Goal: Download file/media

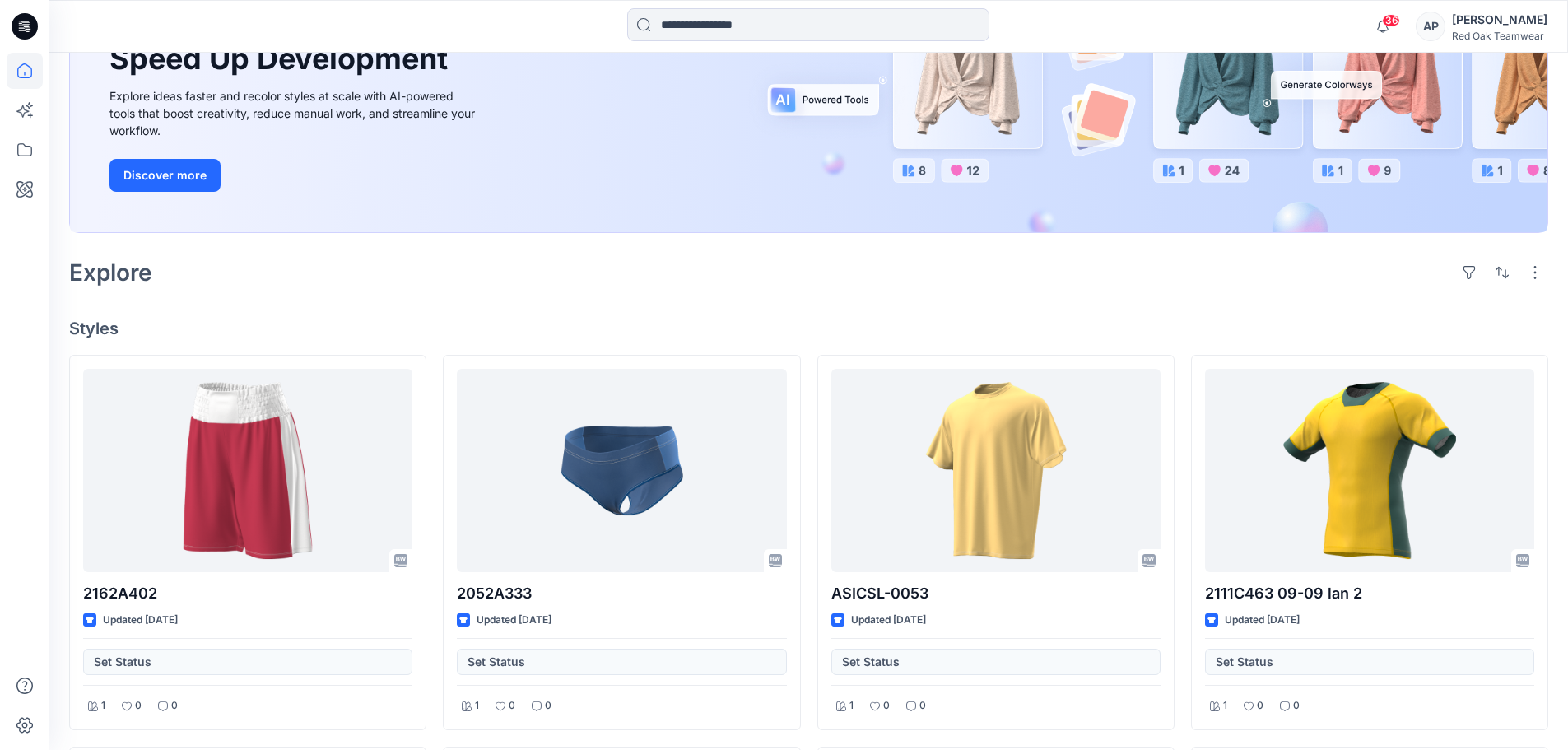
scroll to position [247, 0]
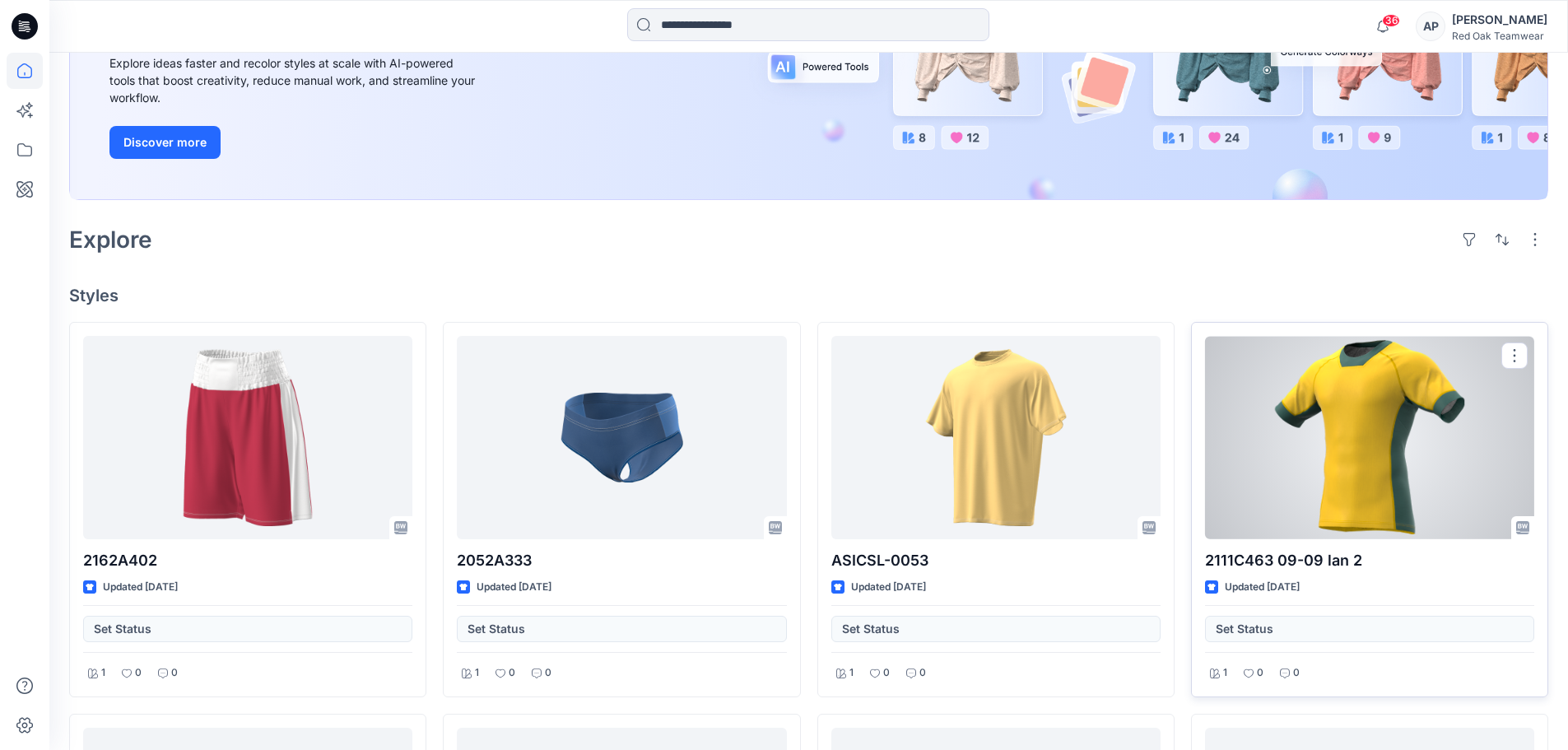
click at [1383, 450] on div at bounding box center [1369, 438] width 330 height 203
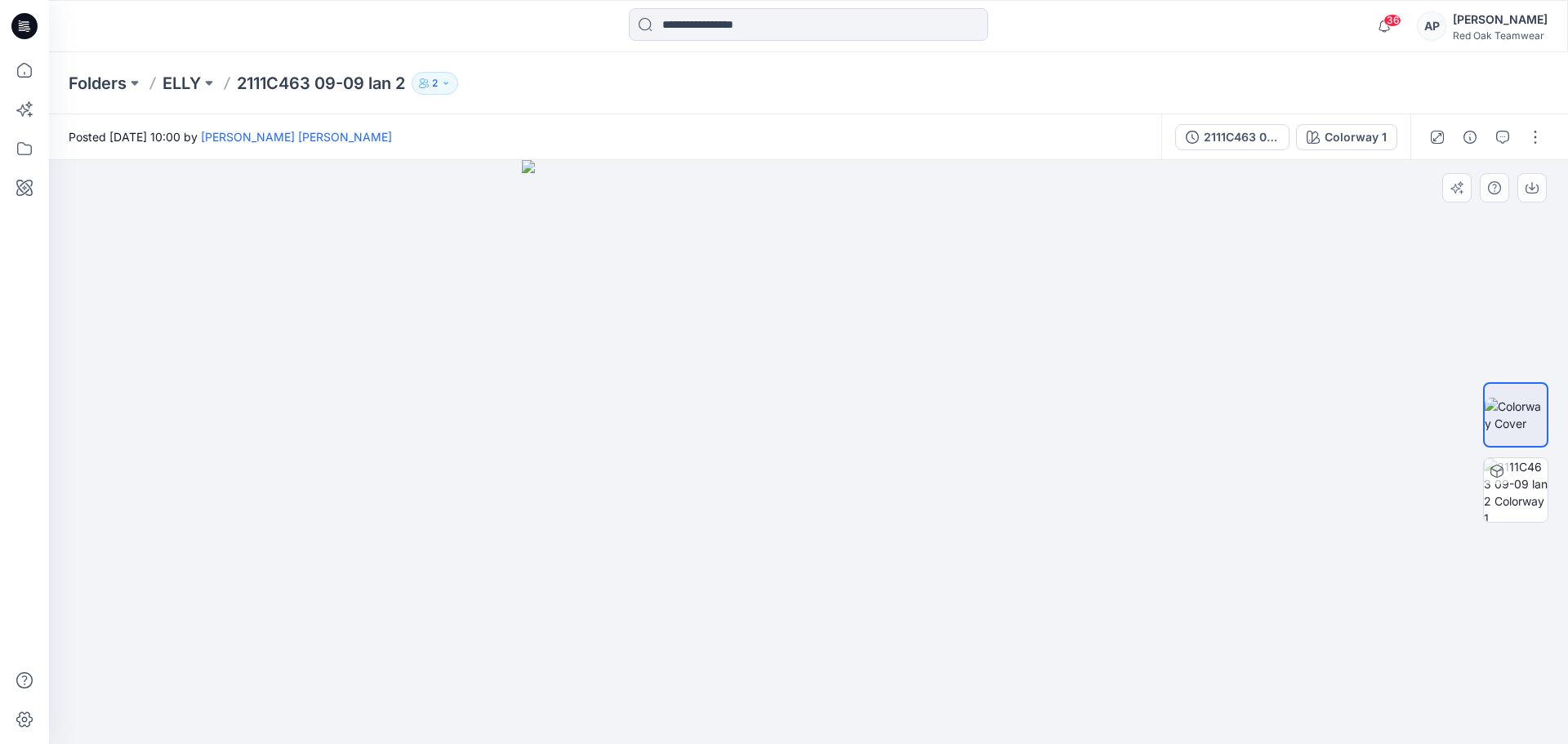
drag, startPoint x: 810, startPoint y: 469, endPoint x: 967, endPoint y: 465, distance: 157.1
click at [966, 465] on img at bounding box center [808, 453] width 573 height 584
click at [1510, 482] on img at bounding box center [1515, 490] width 64 height 64
click at [103, 81] on p "Folders" at bounding box center [97, 83] width 58 height 23
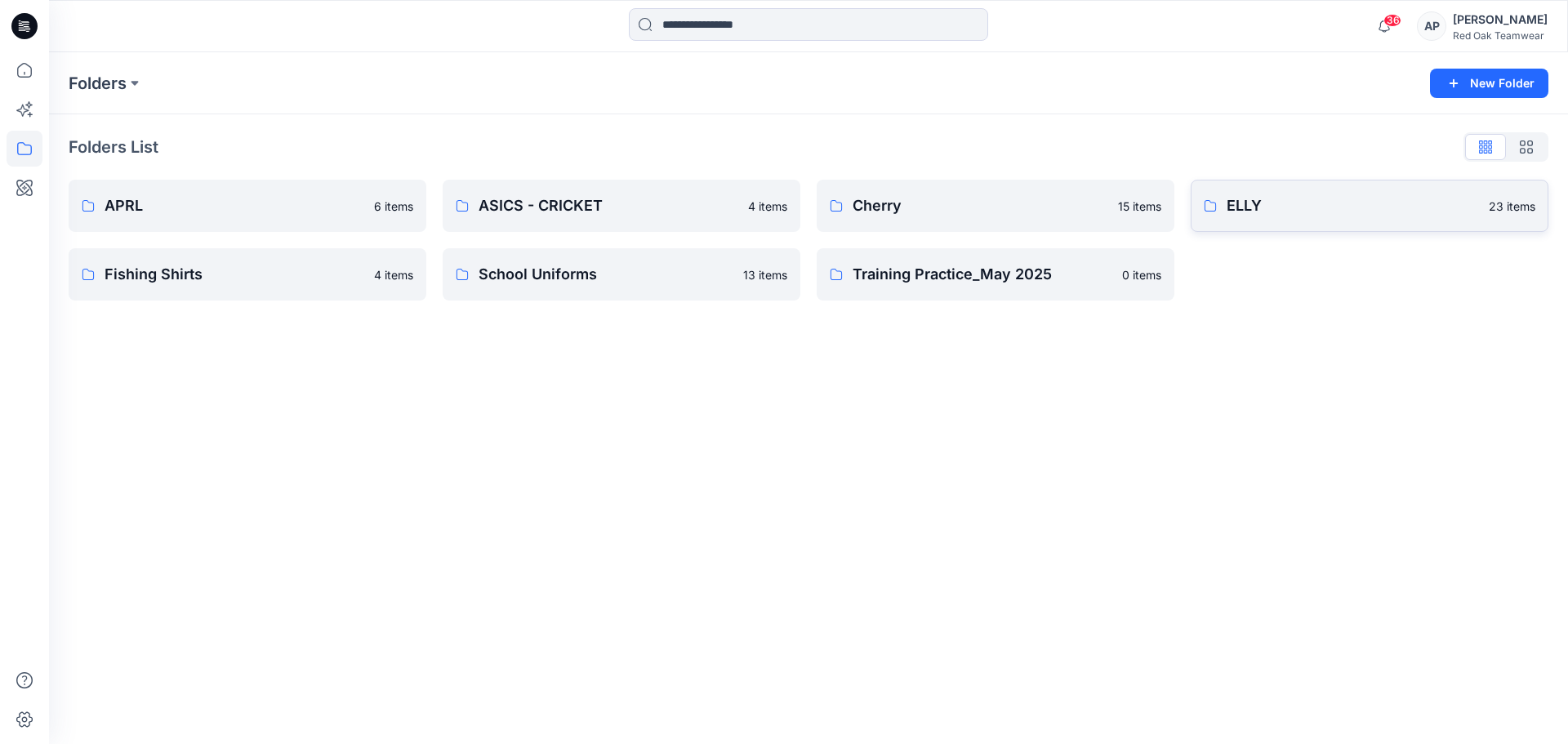
click at [1306, 192] on link "ELLY 23 items" at bounding box center [1370, 206] width 358 height 53
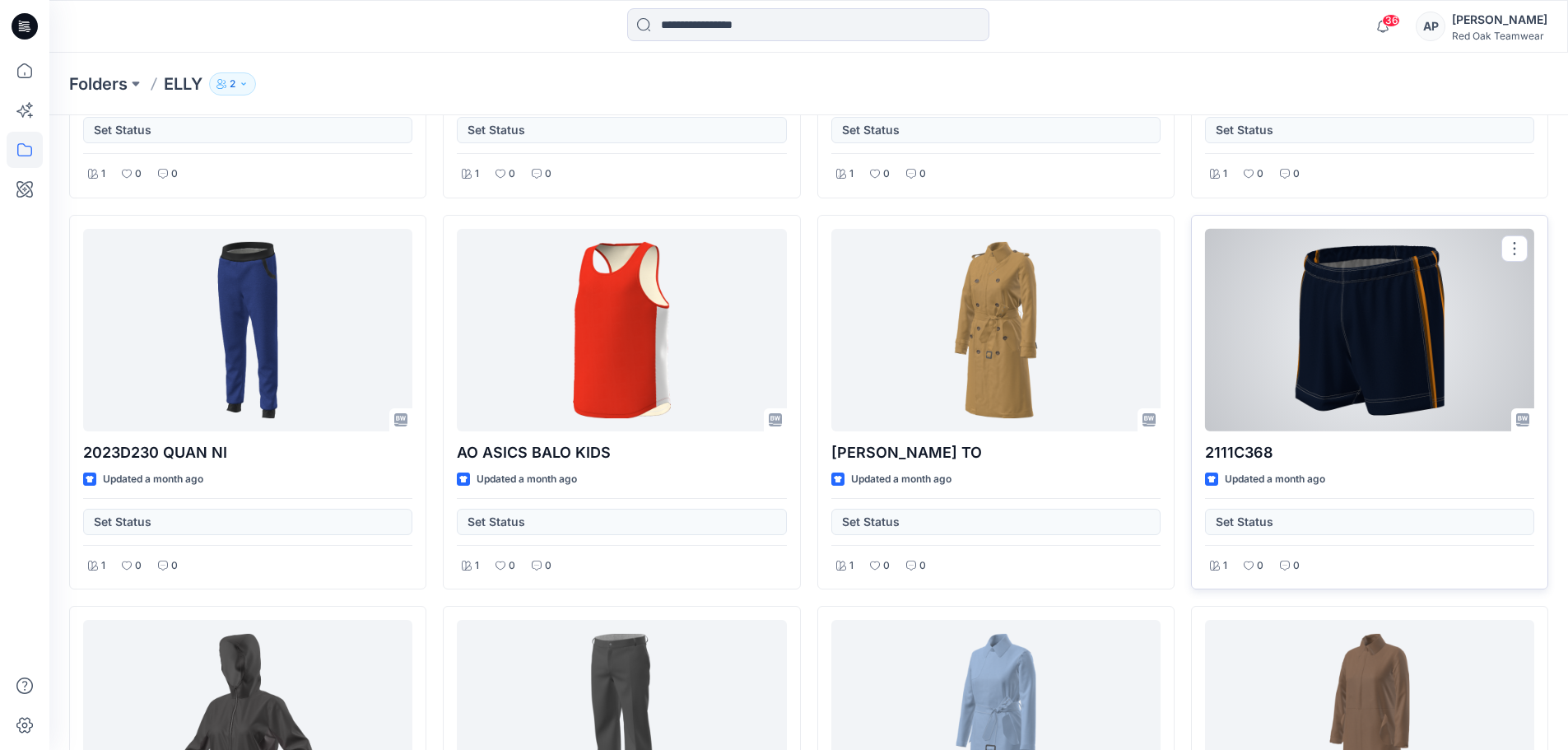
scroll to position [749, 0]
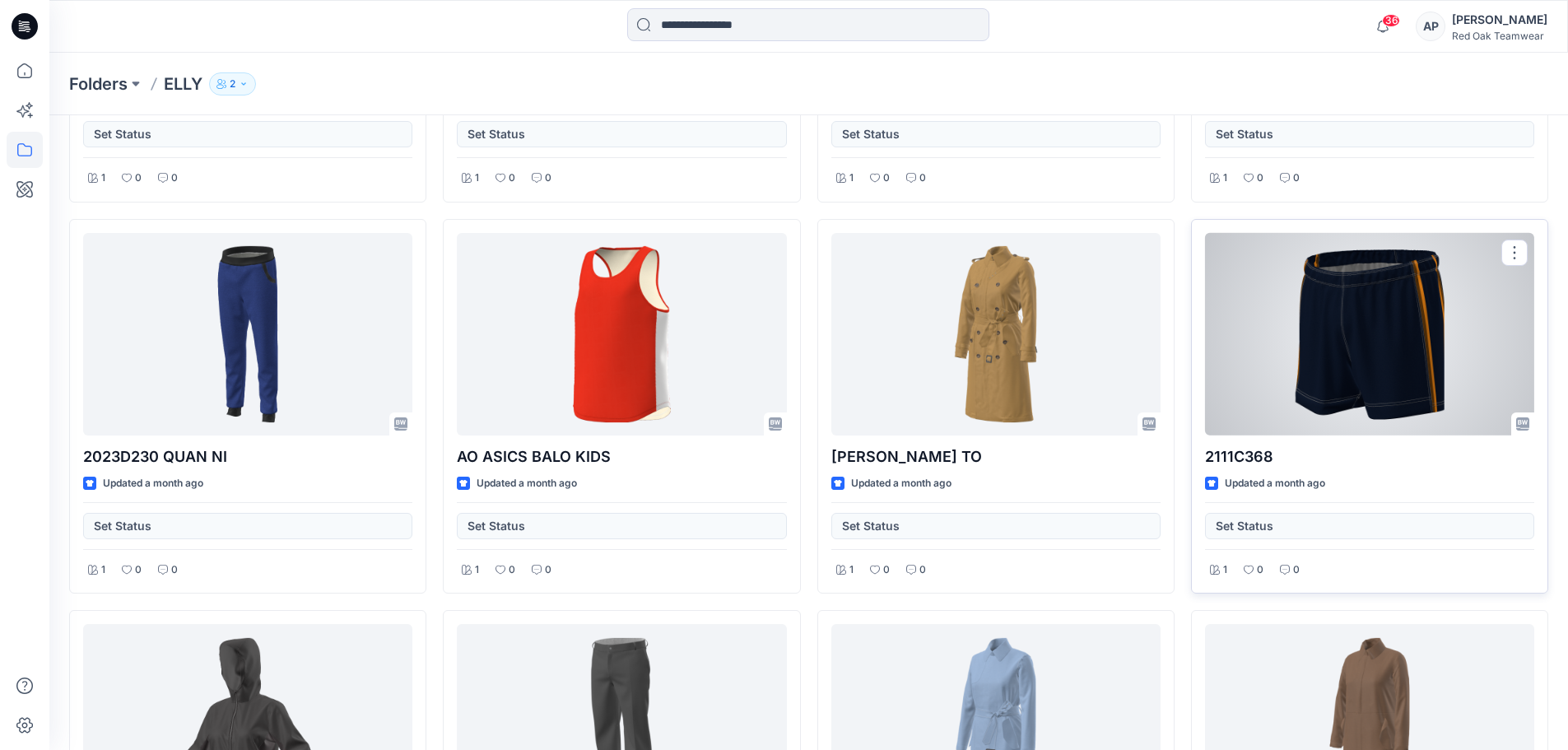
click at [1357, 307] on div at bounding box center [1369, 335] width 330 height 203
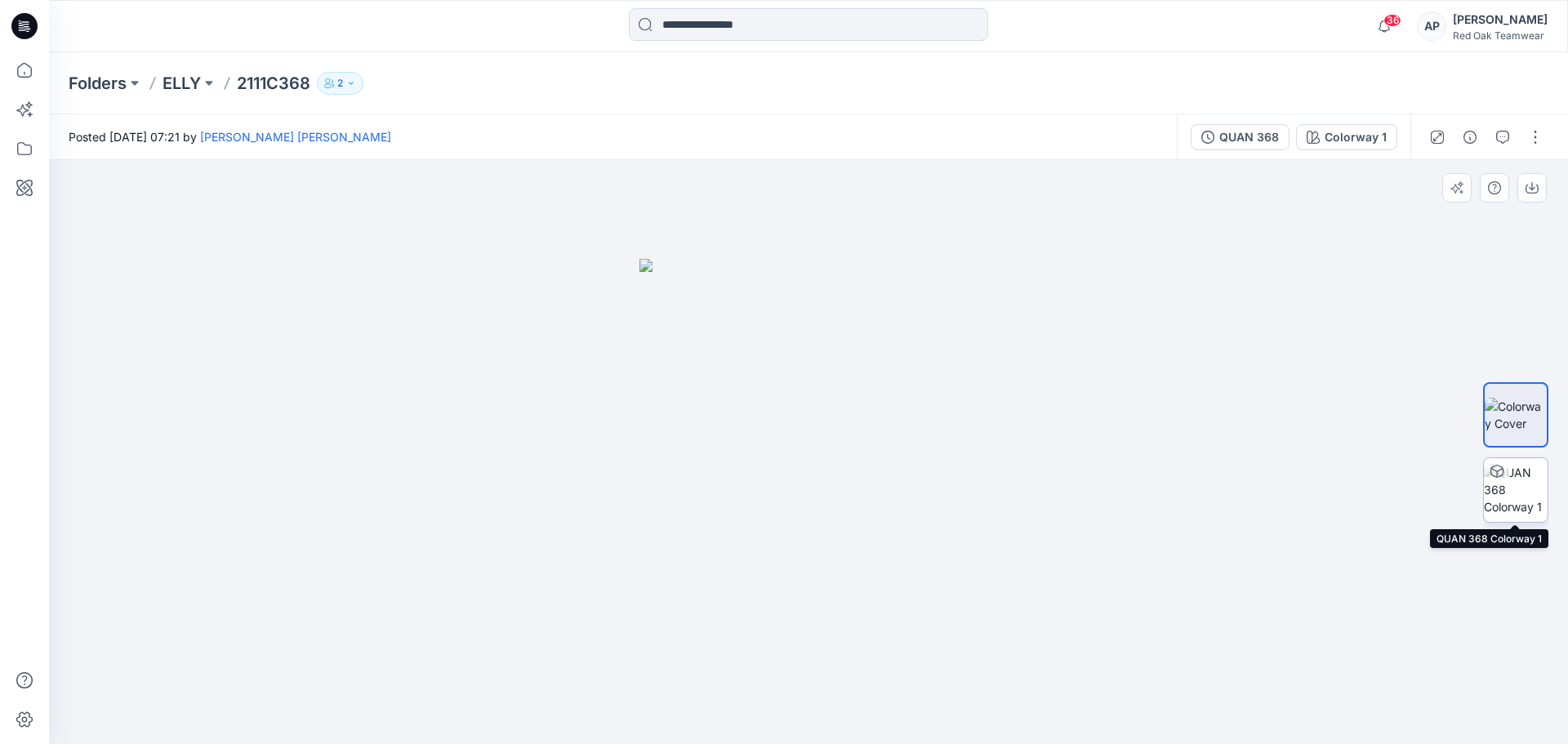
click at [1521, 488] on img at bounding box center [1515, 490] width 64 height 52
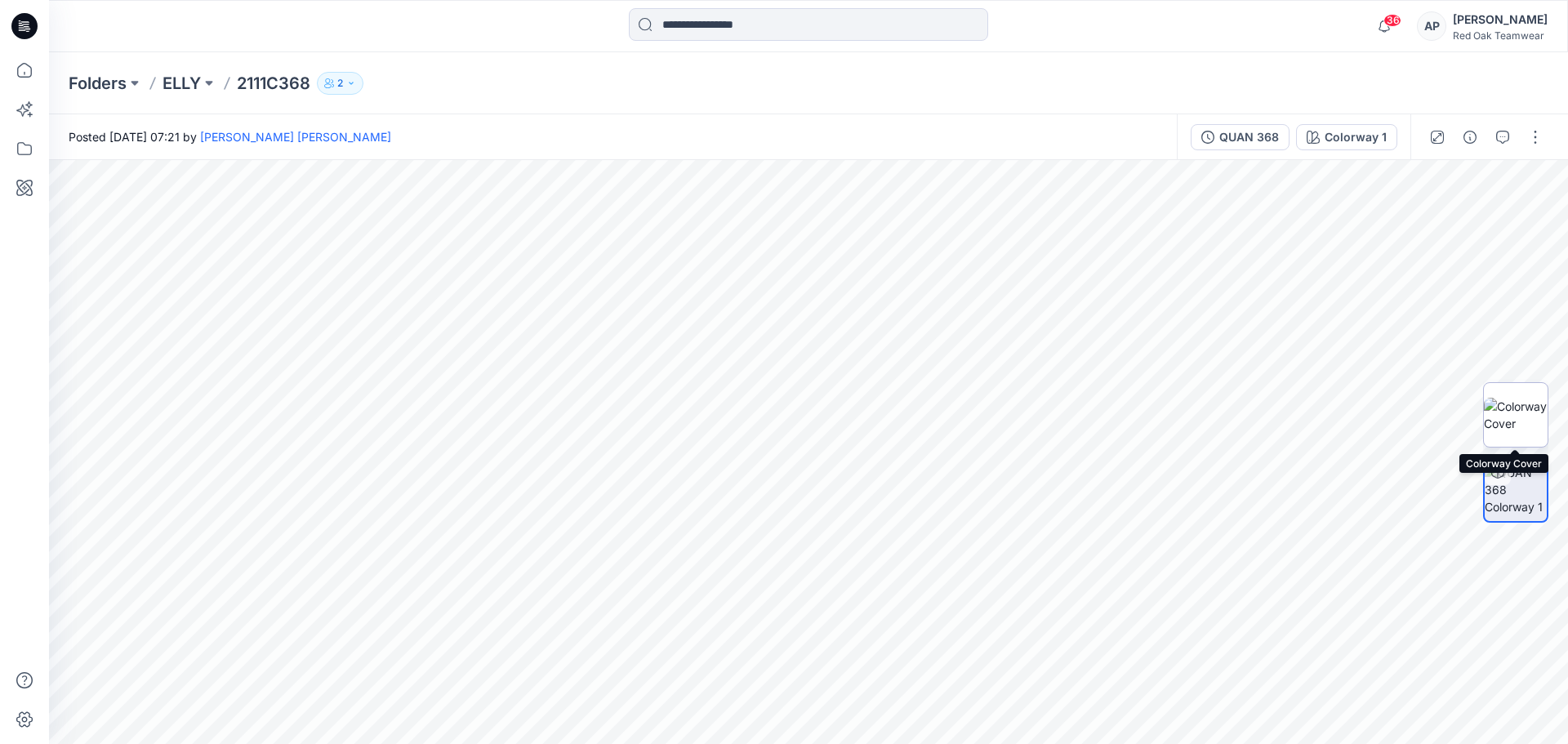
click at [1519, 411] on img at bounding box center [1515, 415] width 64 height 34
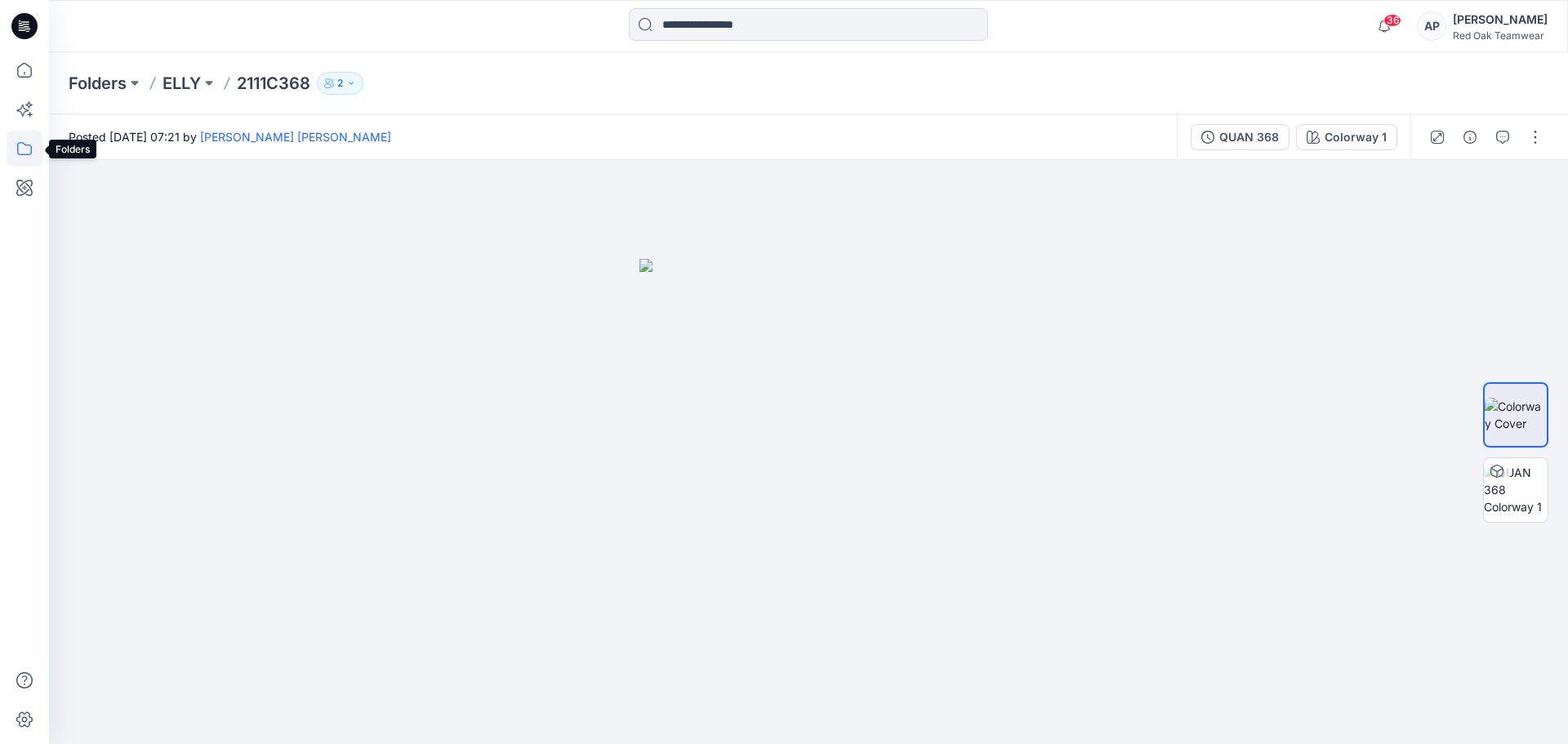
click at [28, 146] on icon at bounding box center [25, 148] width 15 height 13
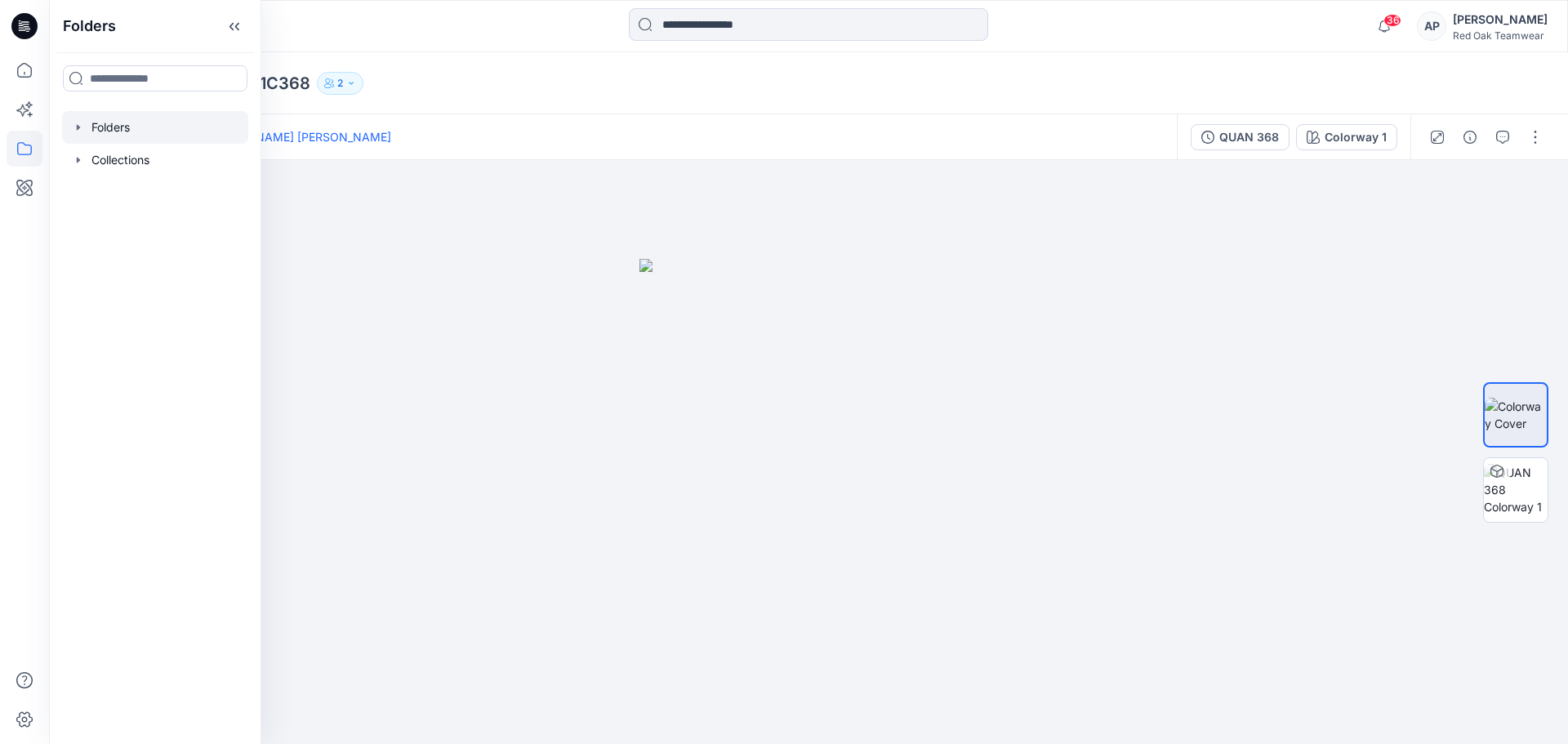
click at [167, 127] on div at bounding box center [155, 127] width 186 height 32
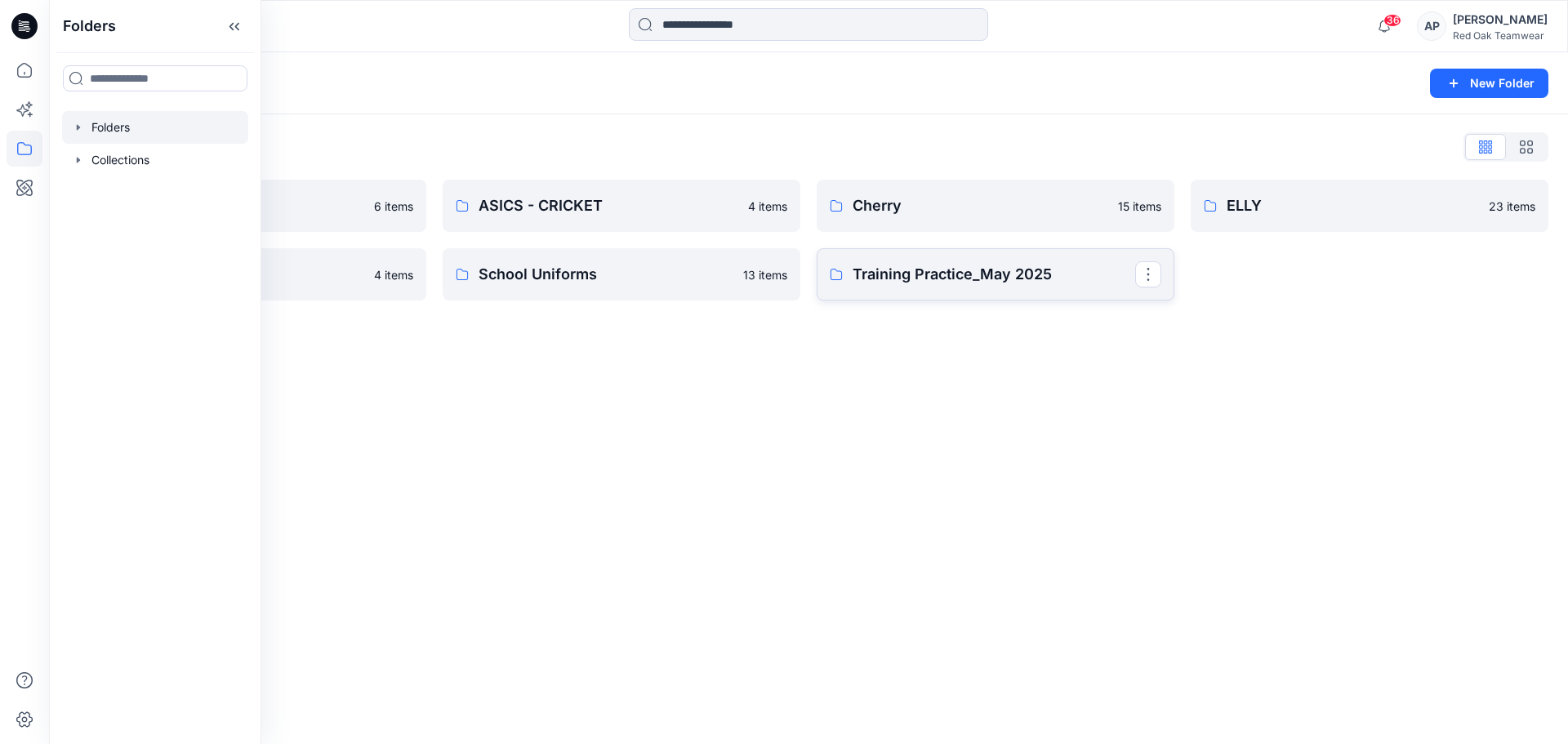
click at [945, 267] on p "Training Practice_May 2025" at bounding box center [994, 275] width 282 height 23
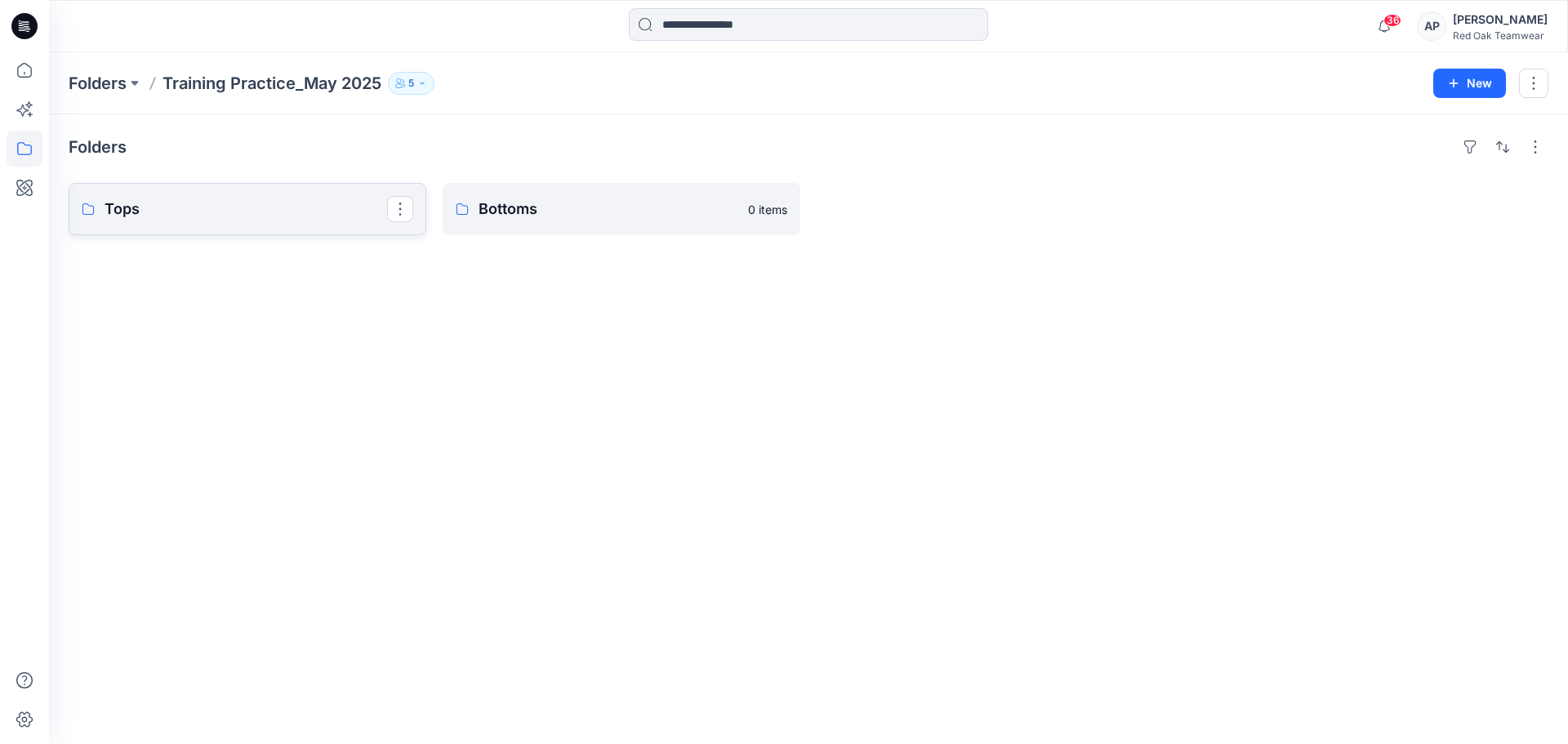
click at [267, 223] on link "Tops" at bounding box center [247, 210] width 358 height 53
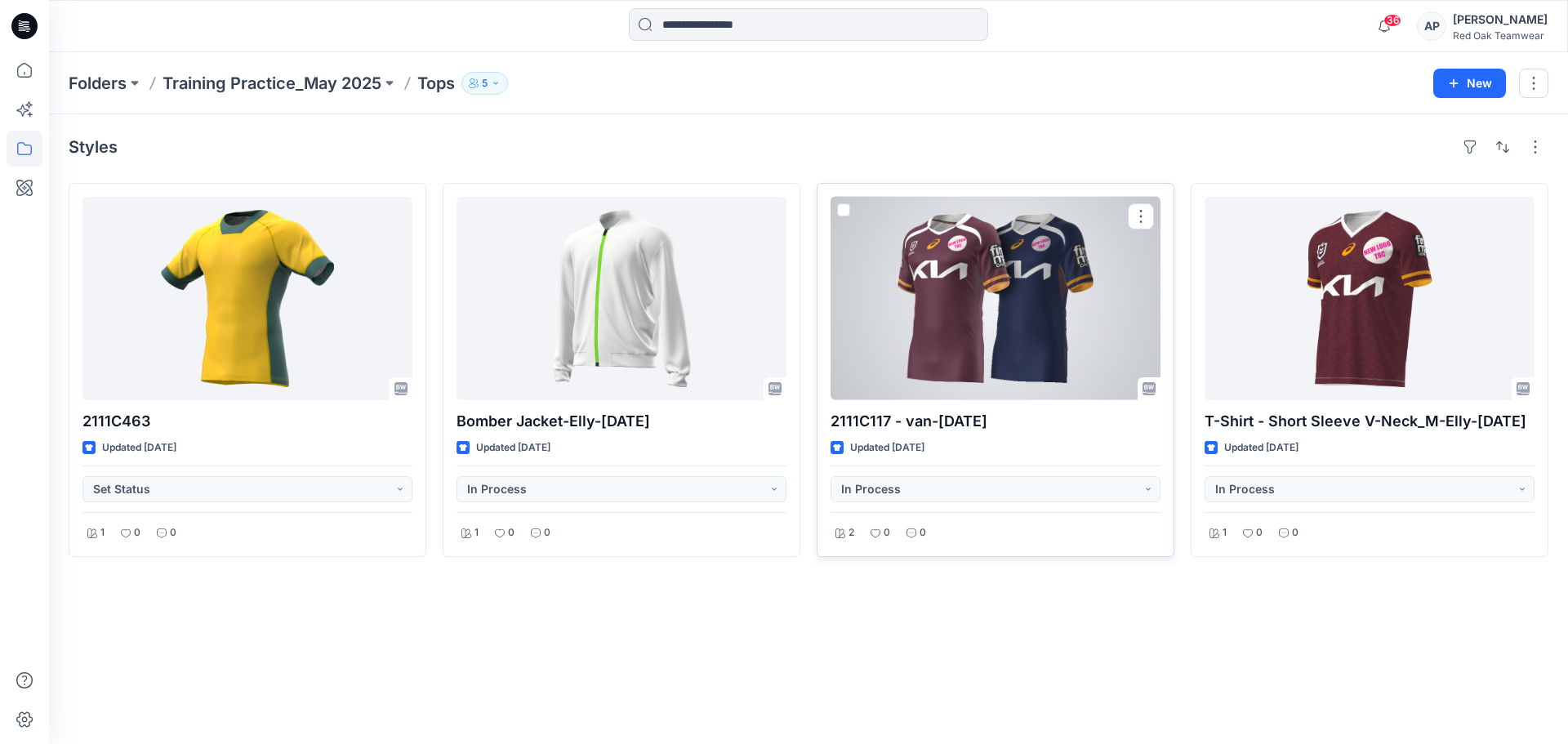
click at [1037, 346] on div at bounding box center [995, 298] width 330 height 204
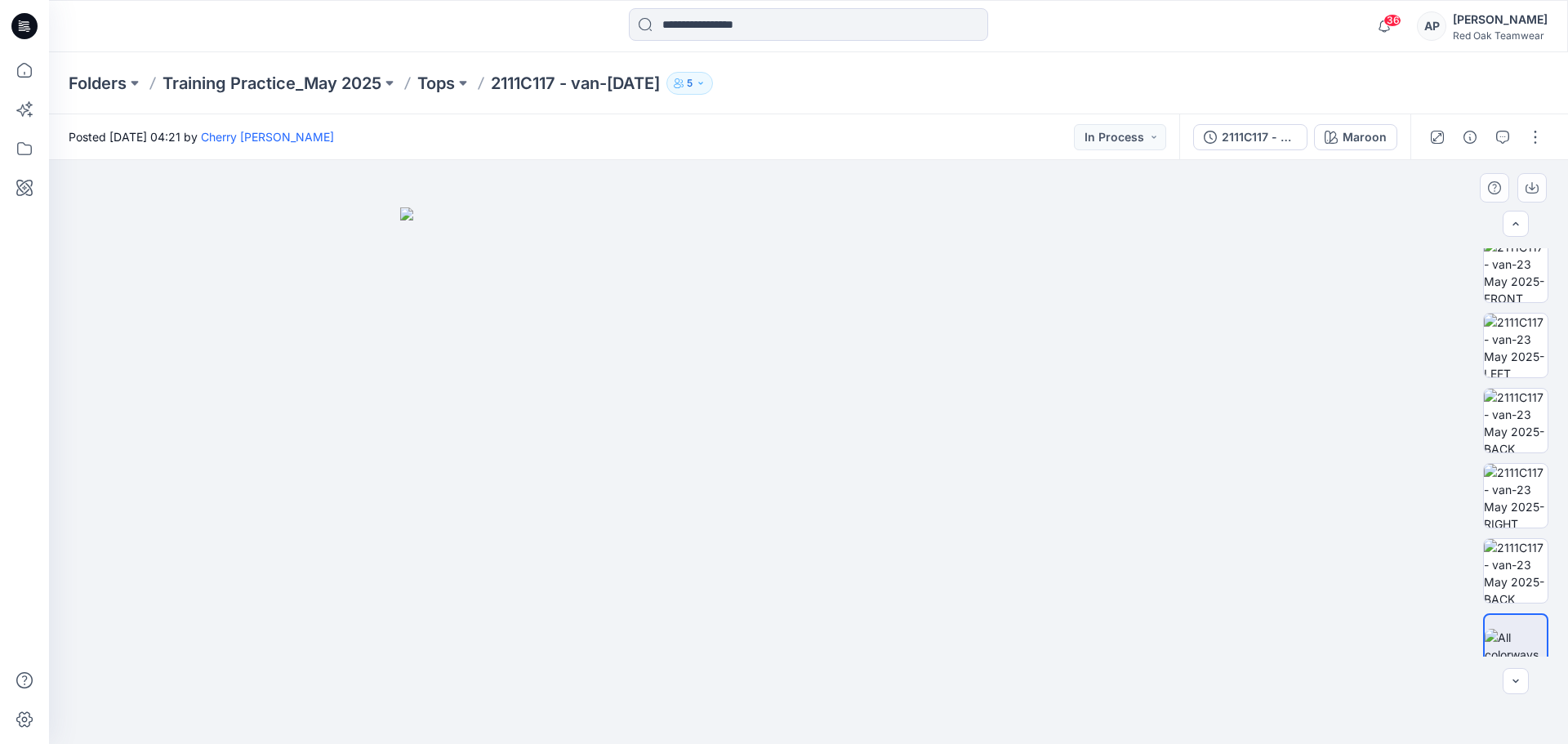
scroll to position [183, 0]
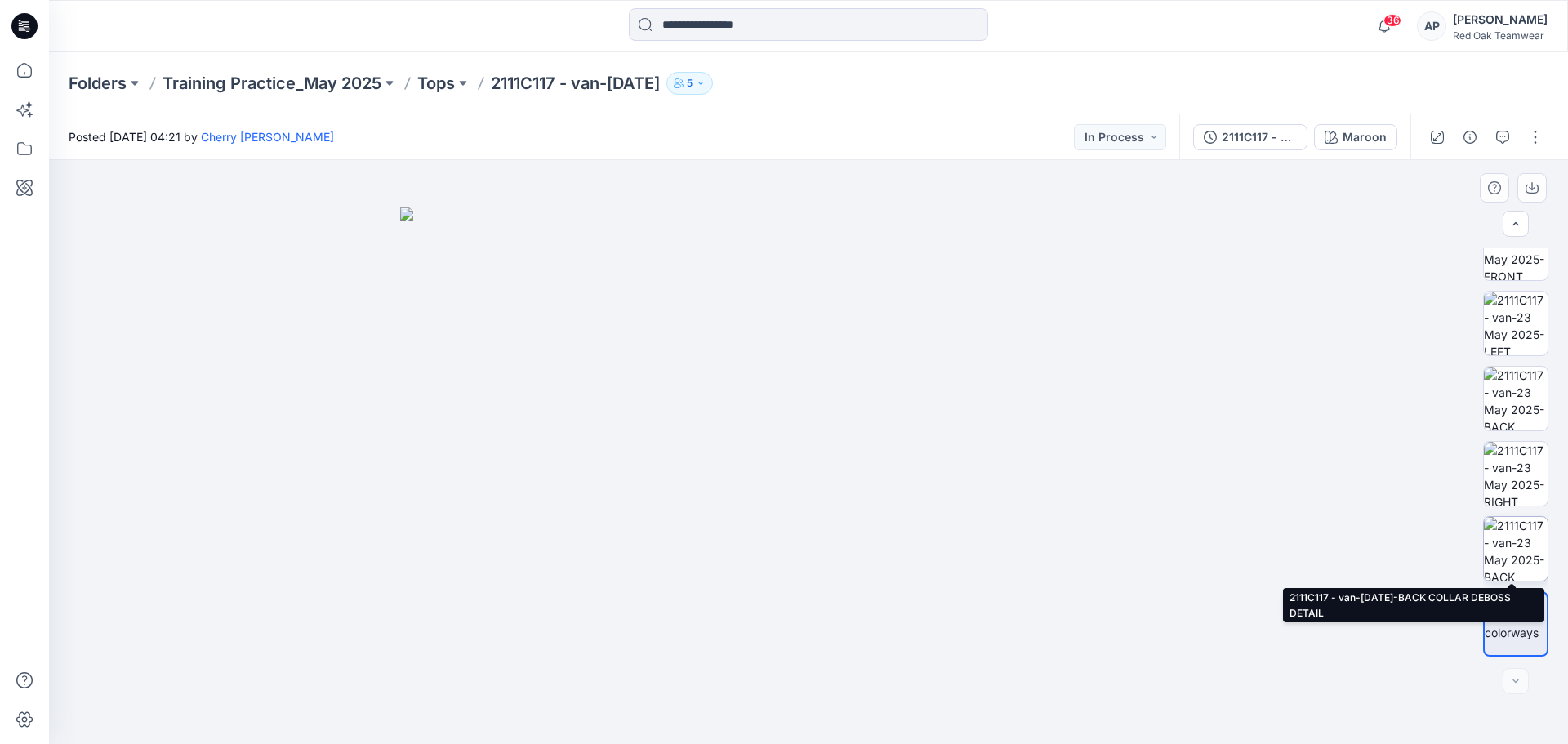
click at [1508, 553] on img at bounding box center [1515, 549] width 64 height 64
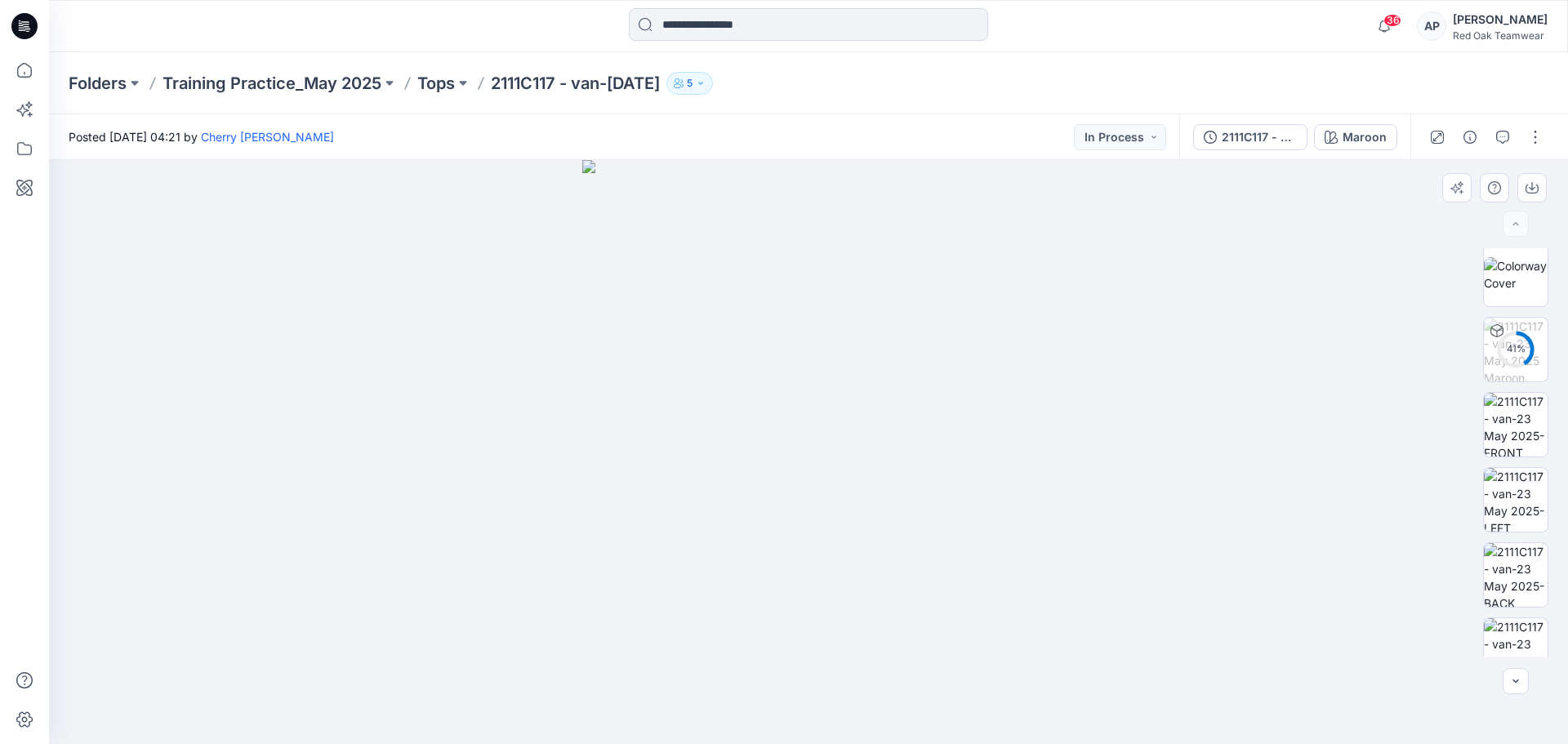
scroll to position [0, 0]
click at [1261, 137] on div "2111C117 - van-[DATE]" at bounding box center [1259, 137] width 75 height 18
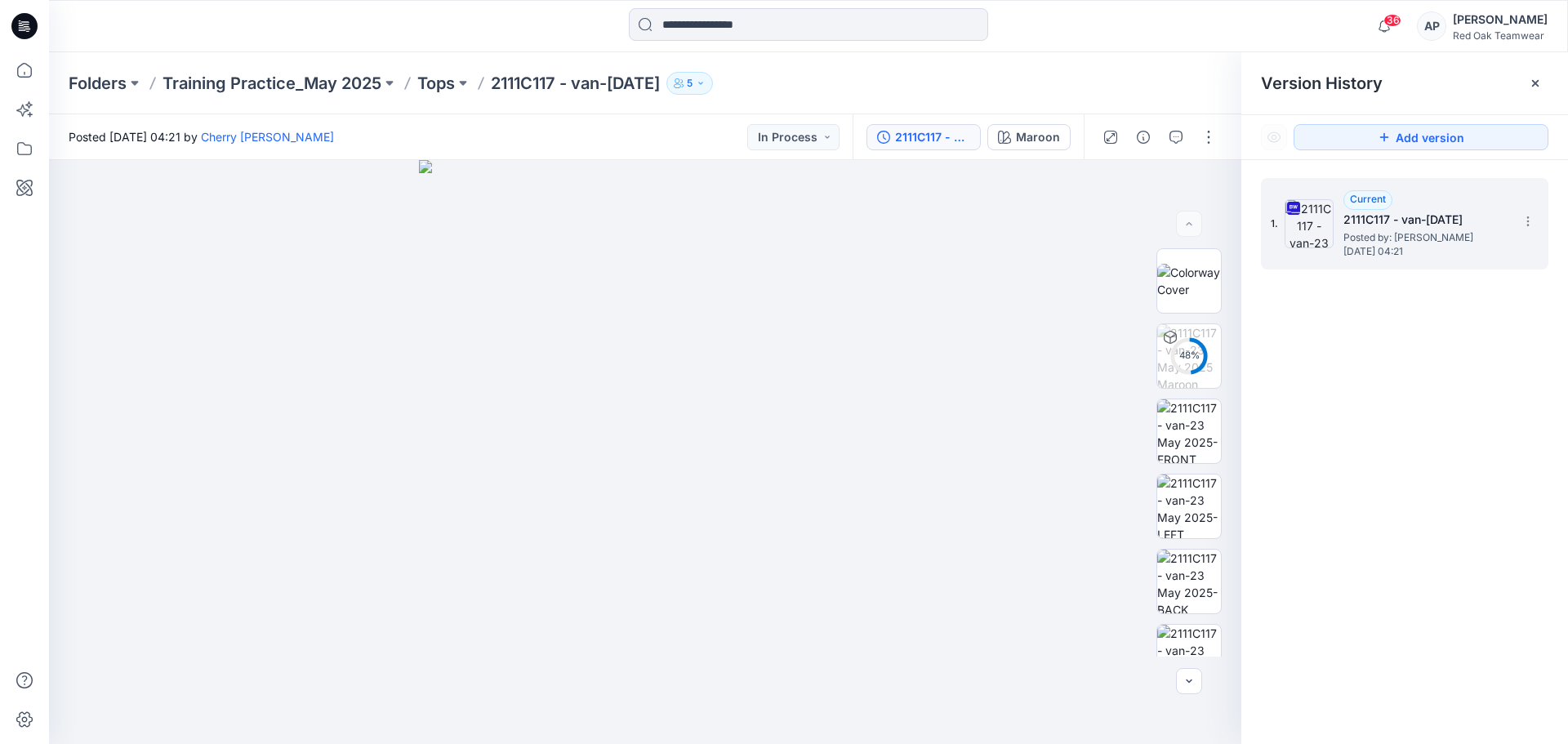
click at [1462, 229] on h5 "2111C117 - van-[DATE]" at bounding box center [1425, 219] width 163 height 19
click at [1529, 224] on icon at bounding box center [1528, 221] width 13 height 13
click at [1415, 254] on span "Download Source BW File" at bounding box center [1445, 254] width 137 height 19
click at [1184, 417] on img at bounding box center [1189, 431] width 64 height 64
click at [1194, 361] on img at bounding box center [1189, 356] width 64 height 64
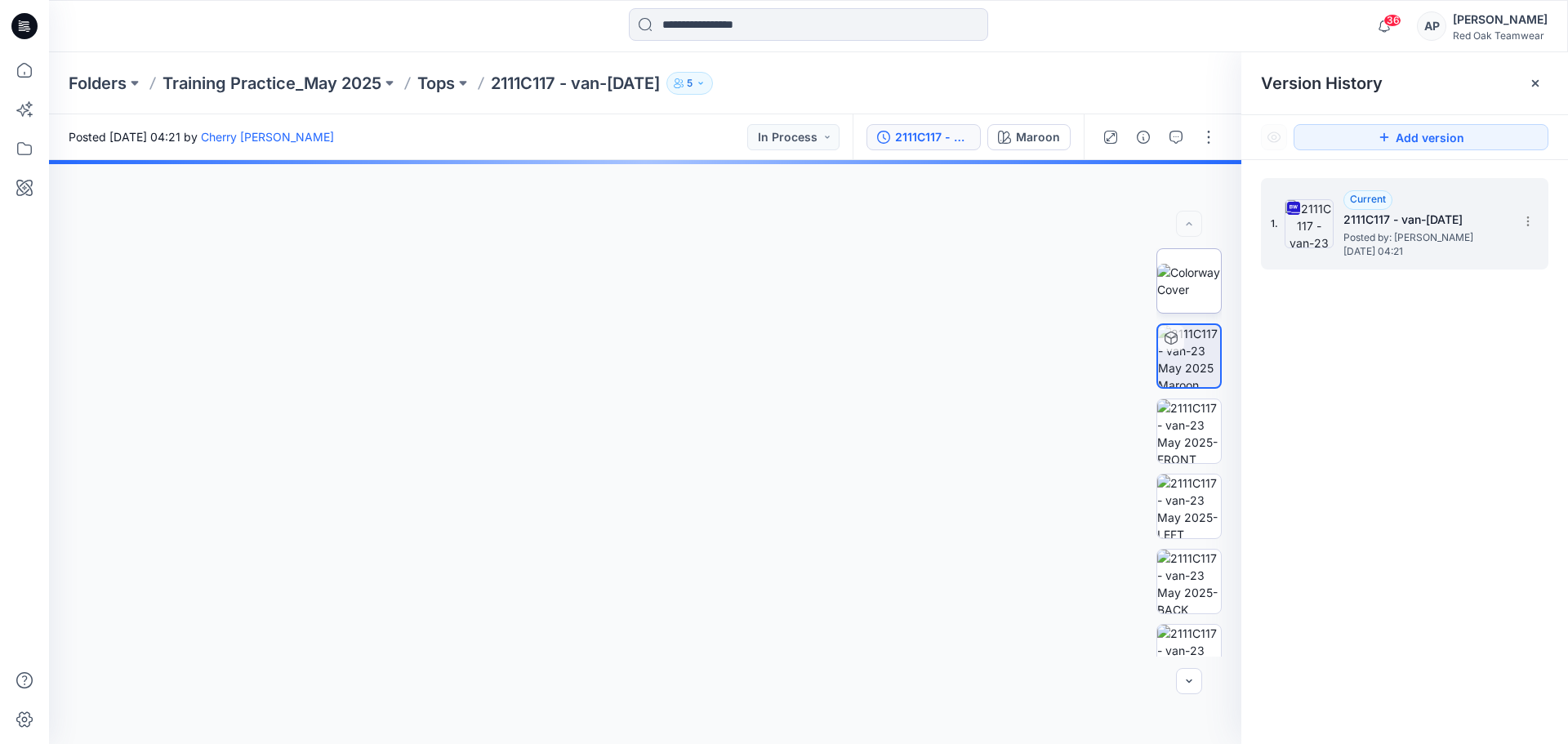
click at [1181, 273] on img at bounding box center [1189, 281] width 64 height 34
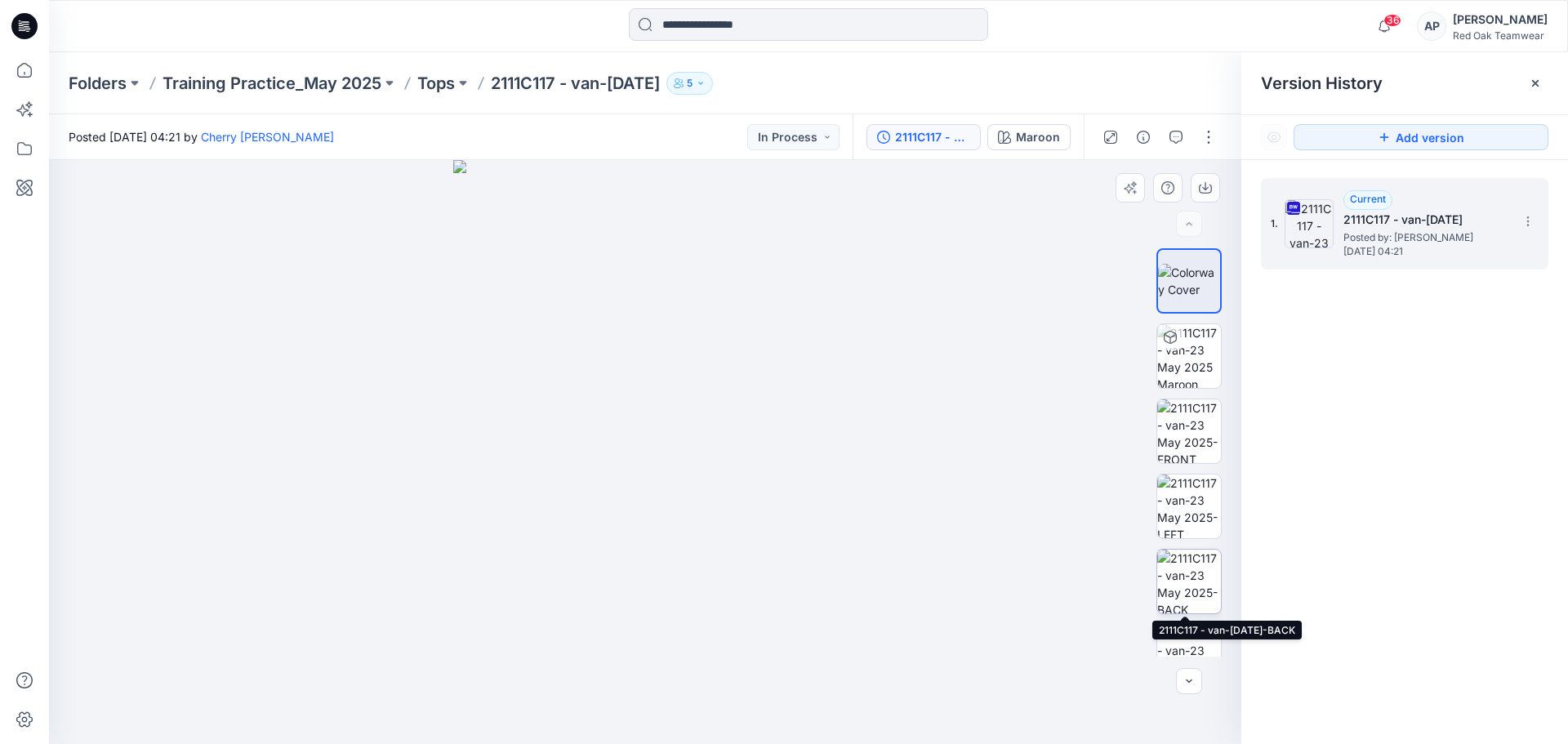
click at [1195, 580] on img at bounding box center [1189, 582] width 64 height 64
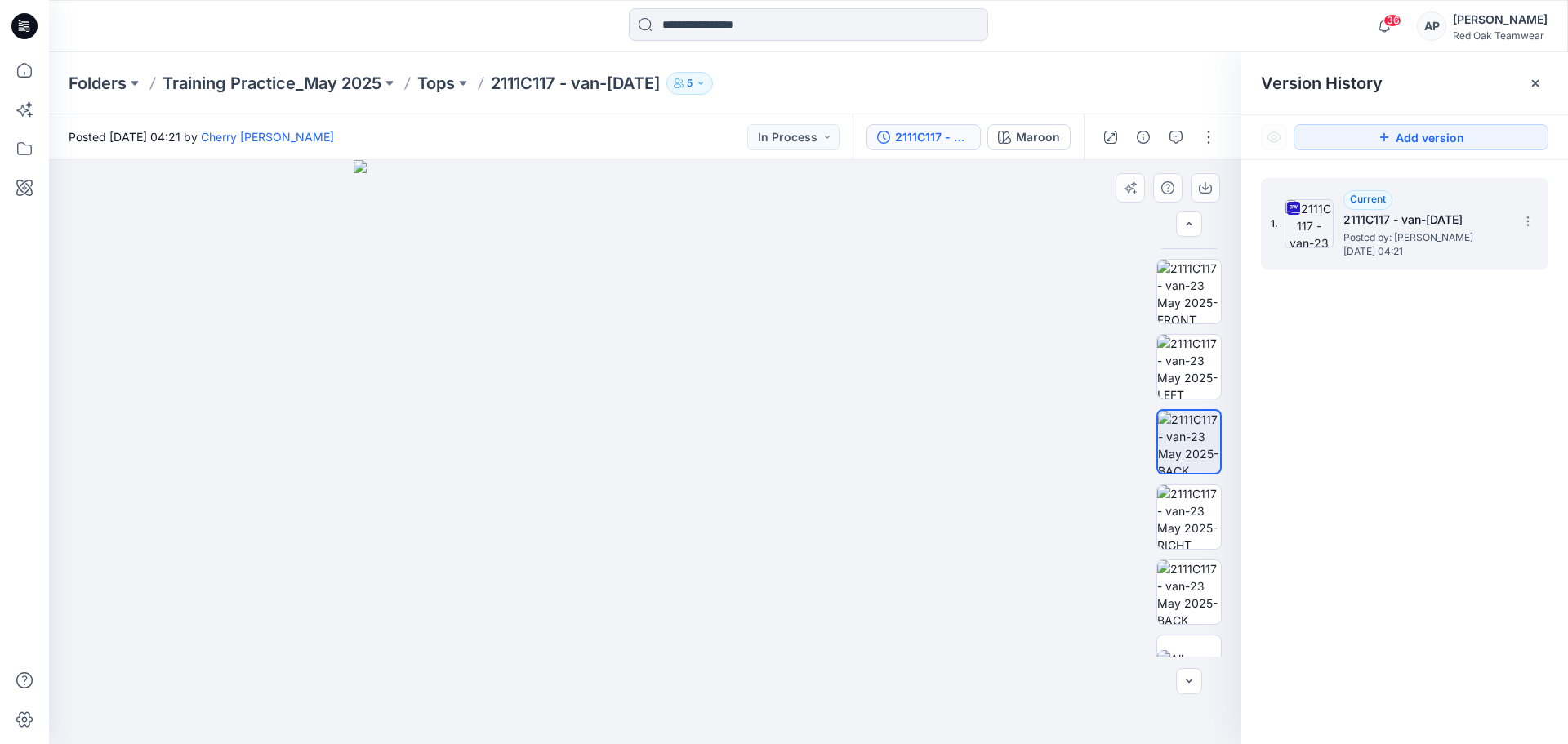
scroll to position [149, 0]
click at [1174, 507] on img at bounding box center [1189, 507] width 64 height 64
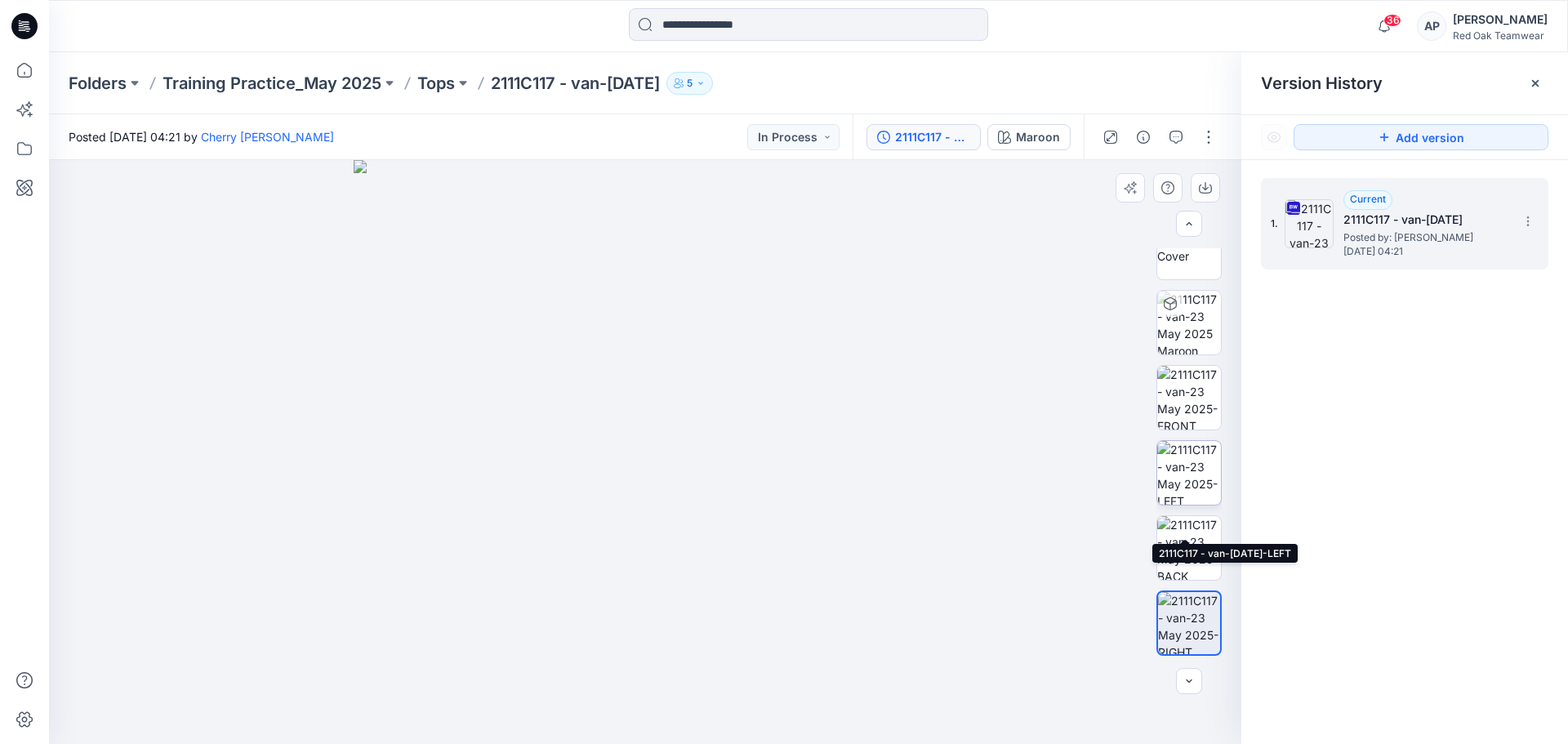
scroll to position [0, 0]
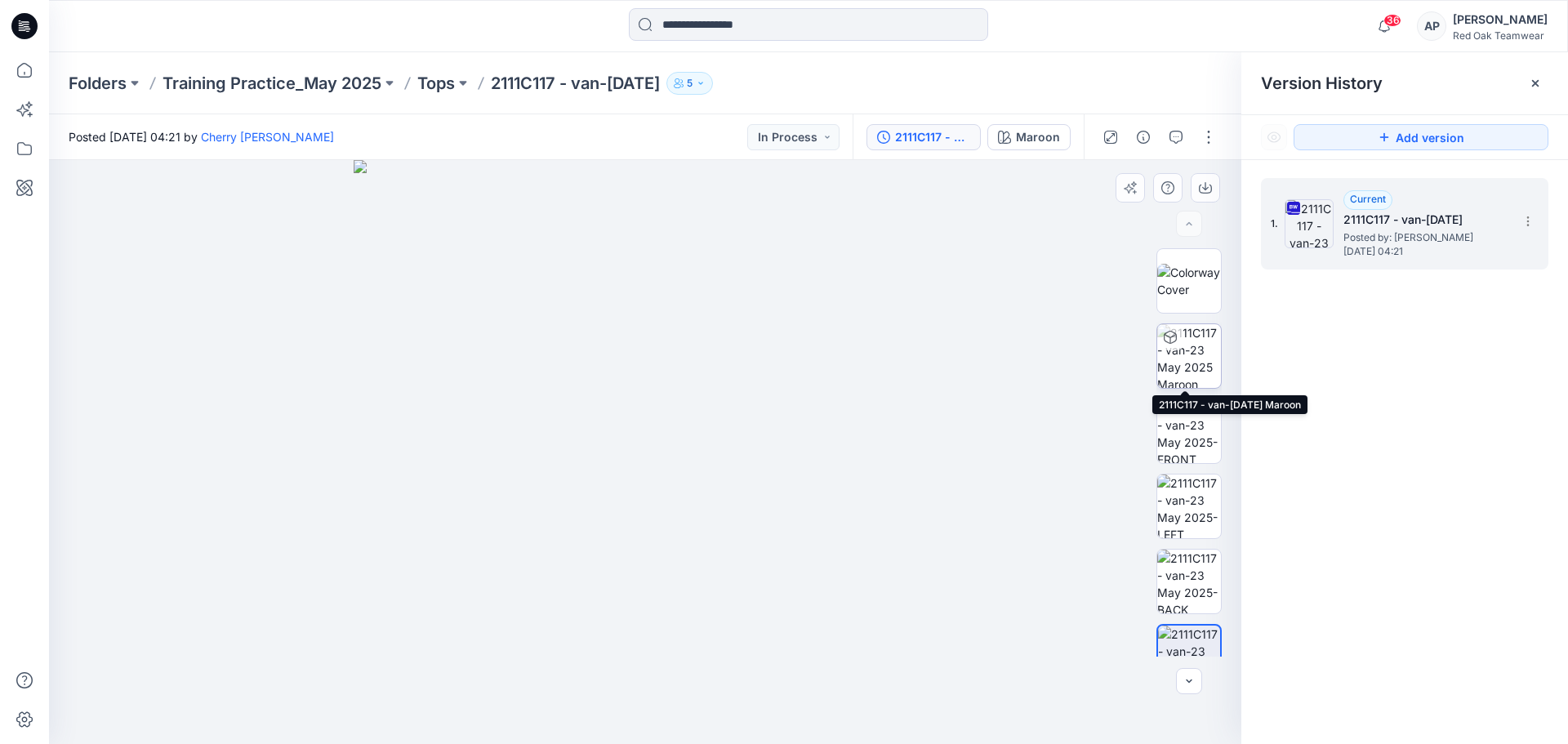
click at [1187, 362] on img at bounding box center [1189, 356] width 64 height 64
